Goal: Navigation & Orientation: Find specific page/section

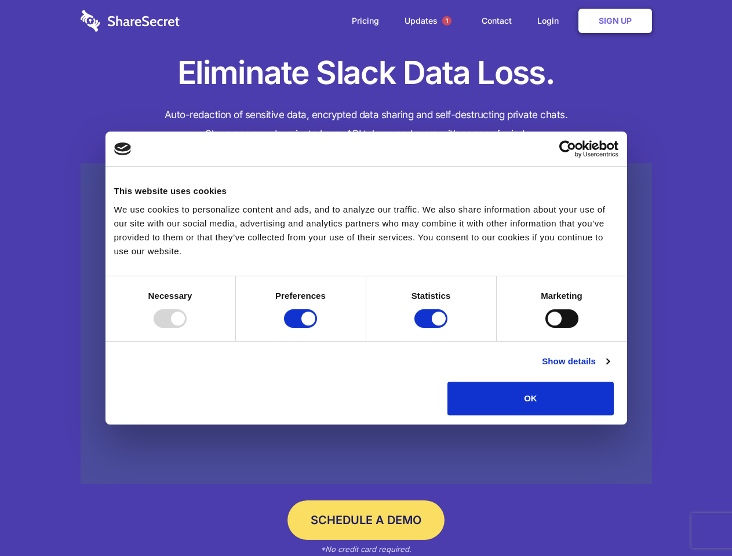
click at [187, 328] on div at bounding box center [170, 318] width 33 height 19
click at [317, 328] on input "Preferences" at bounding box center [300, 318] width 33 height 19
checkbox input "false"
click at [432, 328] on input "Statistics" at bounding box center [430, 318] width 33 height 19
checkbox input "false"
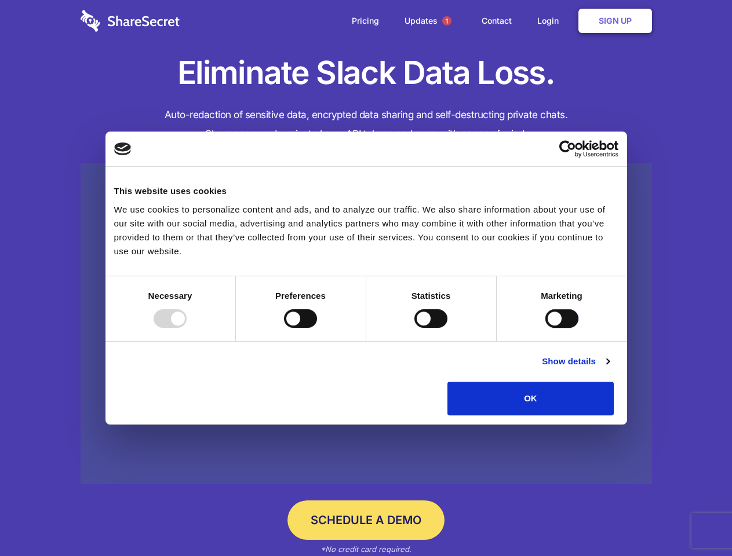
click at [545, 328] on input "Marketing" at bounding box center [561, 318] width 33 height 19
checkbox input "true"
click at [609, 369] on link "Show details" at bounding box center [575, 362] width 67 height 14
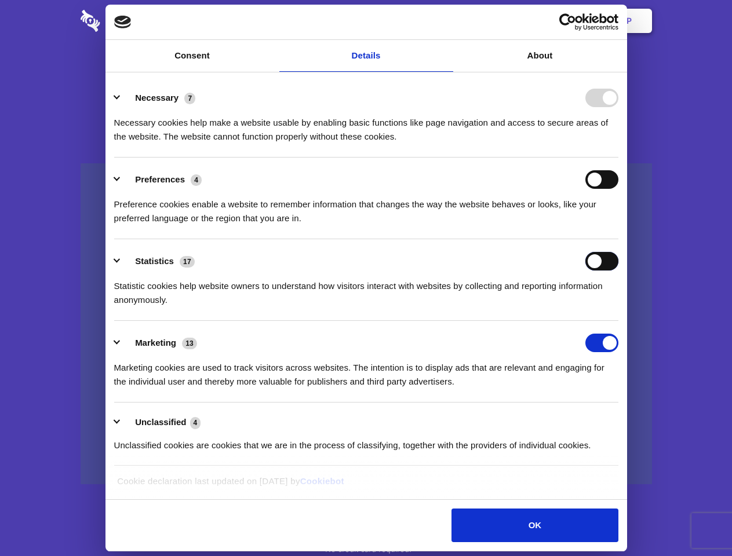
click at [618, 271] on input "Statistics" at bounding box center [601, 261] width 33 height 19
checkbox input "true"
click at [446, 21] on span "1" at bounding box center [446, 20] width 9 height 9
